Goal: Transaction & Acquisition: Purchase product/service

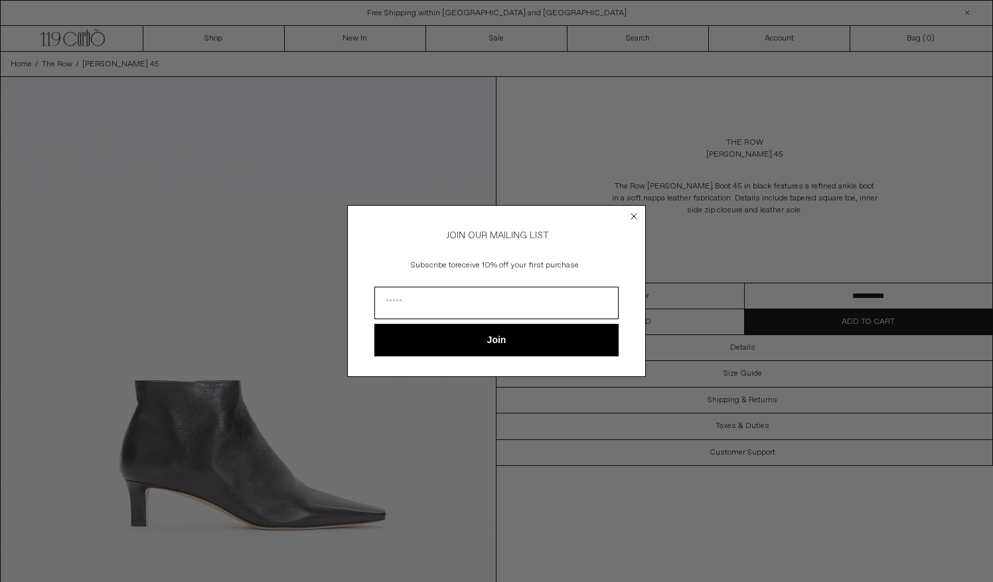
click at [637, 212] on circle "Close dialog" at bounding box center [634, 216] width 13 height 13
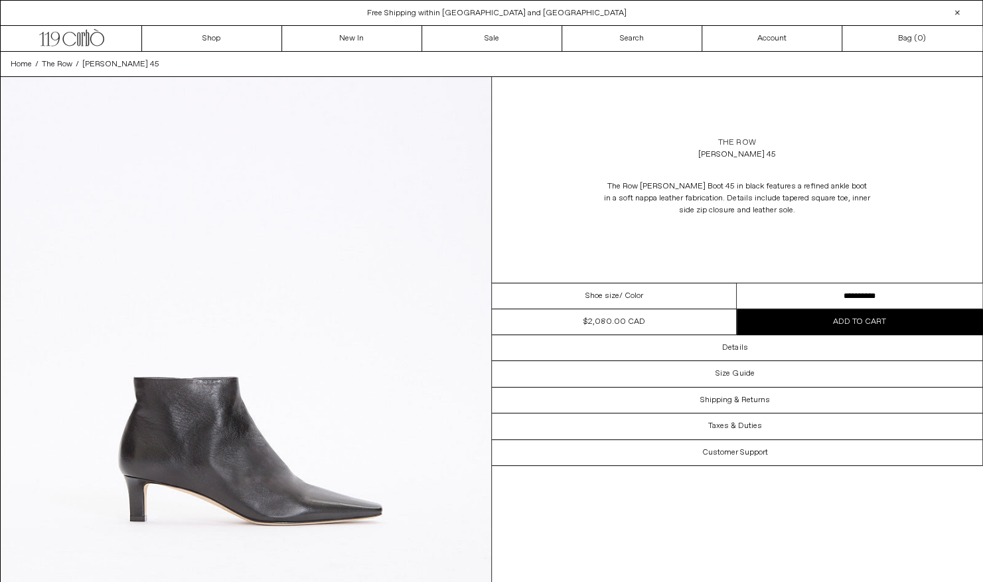
click at [738, 141] on link "The Row" at bounding box center [736, 143] width 37 height 12
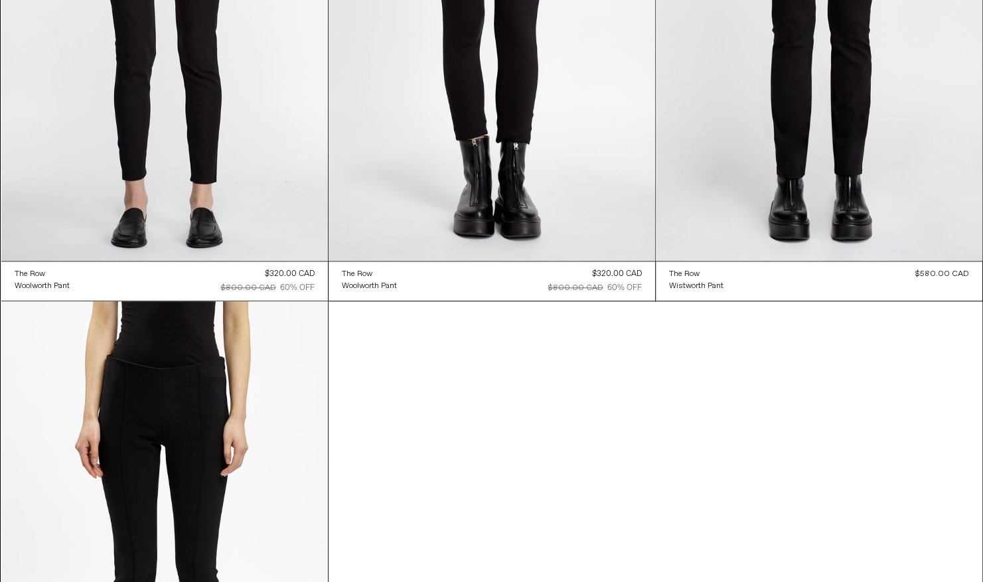
scroll to position [18481, 0]
